Goal: Find specific page/section: Find specific page/section

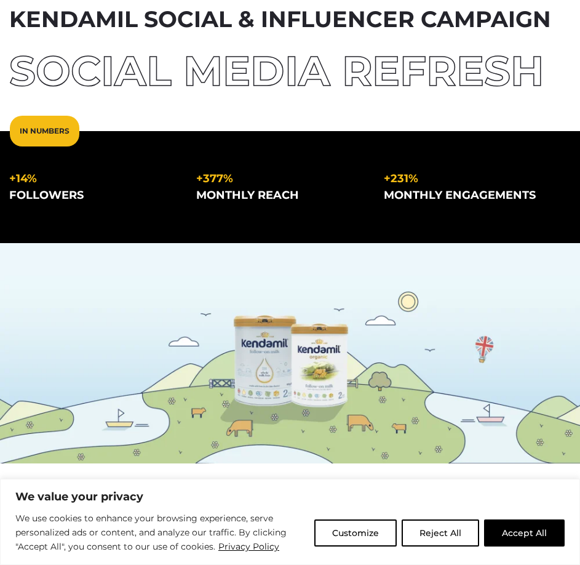
scroll to position [185, 0]
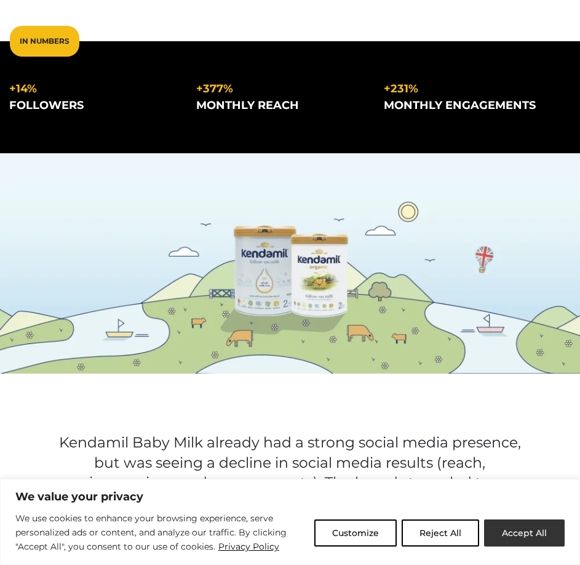
click at [548, 527] on button "Accept All" at bounding box center [524, 532] width 81 height 27
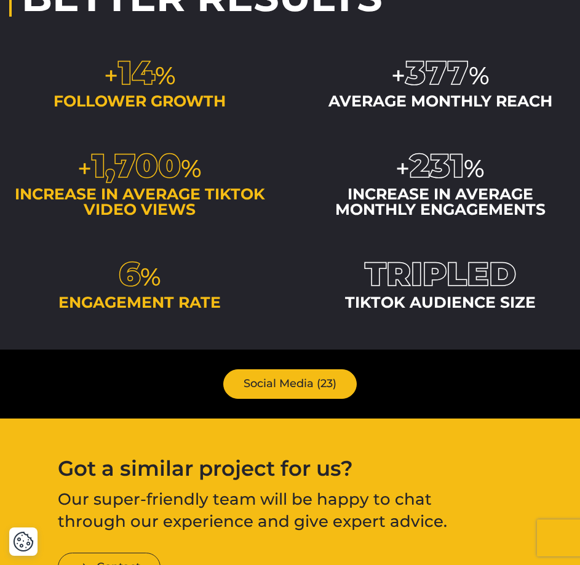
scroll to position [1551, 0]
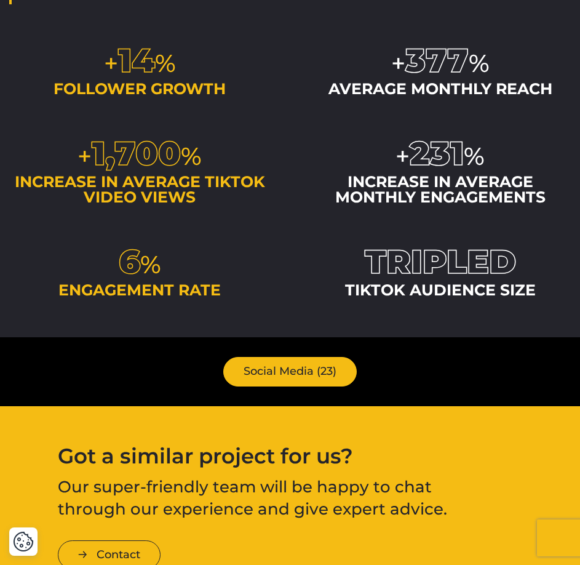
click at [321, 373] on link "Social Media (23)" at bounding box center [290, 371] width 134 height 29
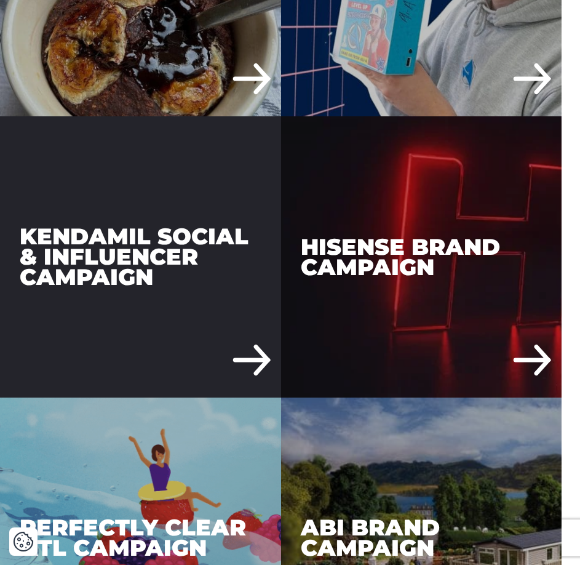
scroll to position [2215, 0]
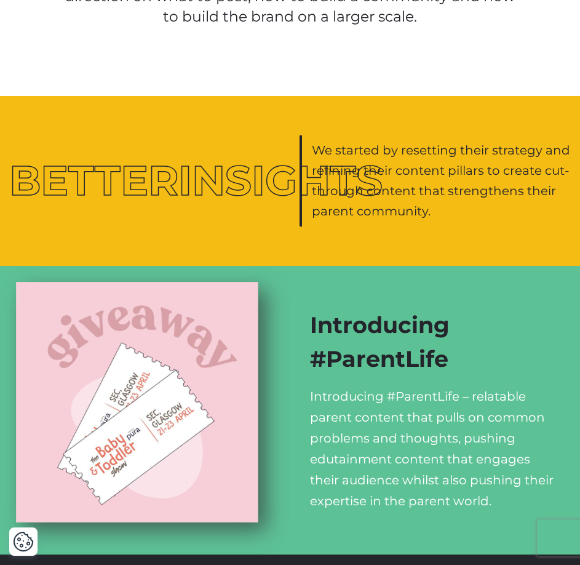
scroll to position [887, 0]
